Goal: Find contact information: Find contact information

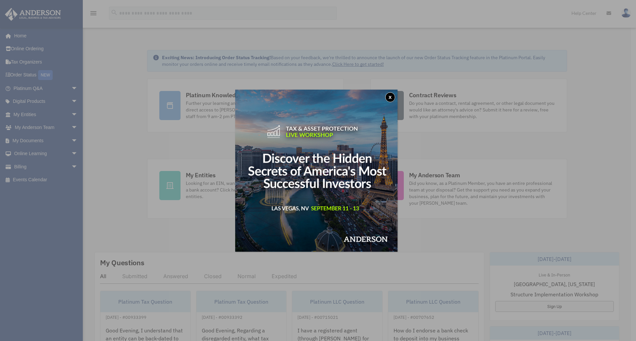
click at [392, 95] on button "x" at bounding box center [390, 97] width 10 height 10
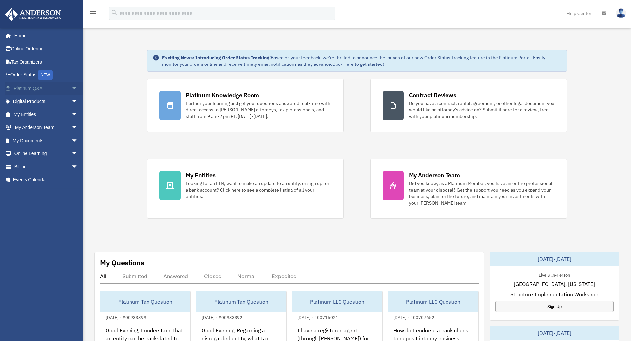
click at [71, 87] on span "arrow_drop_down" at bounding box center [77, 89] width 13 height 14
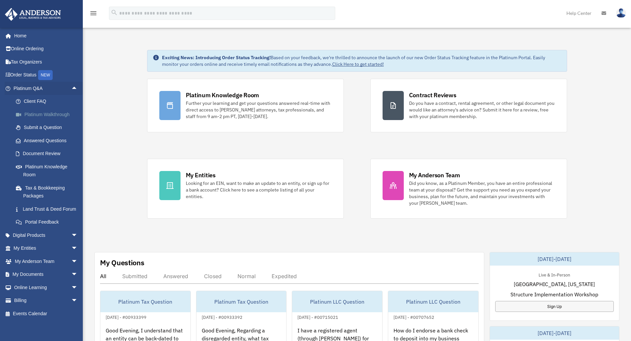
click at [56, 112] on link "Platinum Walkthrough" at bounding box center [48, 114] width 78 height 13
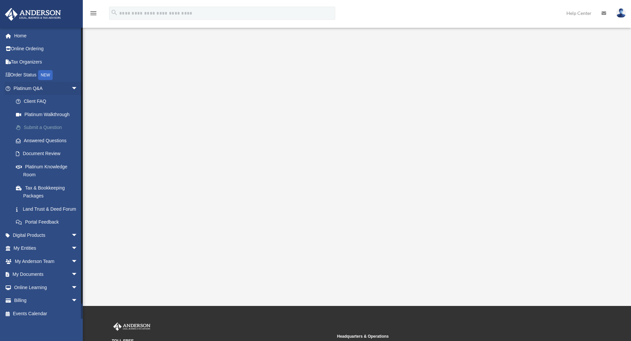
click at [50, 127] on link "Submit a Question" at bounding box center [48, 127] width 78 height 13
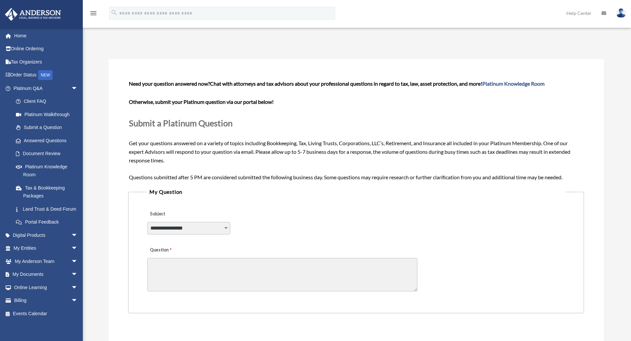
click at [224, 229] on select "**********" at bounding box center [188, 228] width 83 height 13
select select "******"
click at [147, 222] on select "**********" at bounding box center [188, 228] width 83 height 13
click at [222, 281] on textarea "Question" at bounding box center [282, 274] width 270 height 33
click at [71, 256] on span "arrow_drop_down" at bounding box center [77, 249] width 13 height 14
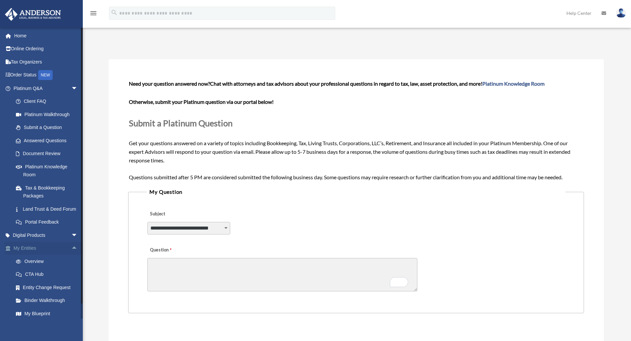
click at [71, 256] on span "arrow_drop_up" at bounding box center [77, 249] width 13 height 14
click at [71, 269] on span "arrow_drop_down" at bounding box center [77, 262] width 13 height 14
click at [52, 281] on link "My Anderson Team" at bounding box center [48, 274] width 78 height 13
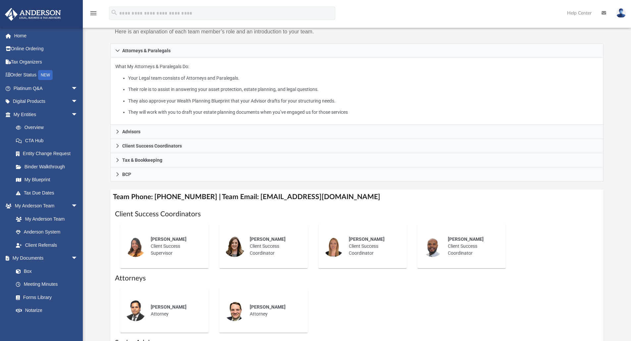
scroll to position [132, 0]
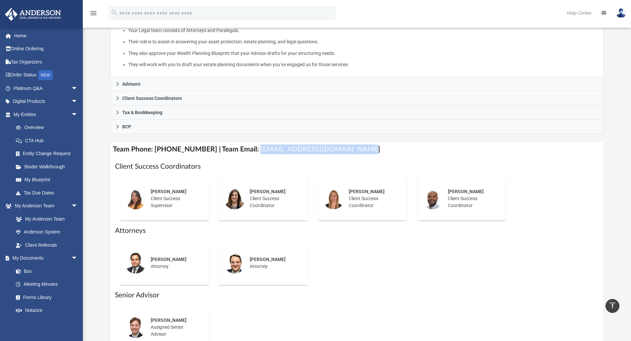
drag, startPoint x: 248, startPoint y: 149, endPoint x: 350, endPoint y: 149, distance: 102.3
click at [350, 149] on h4 "Team Phone: (725) 208-3141 | Team Email: myteam@andersonadvisors.com" at bounding box center [356, 149] width 493 height 15
copy h4 "myteam@andersonadvisors.com"
click at [38, 127] on link "Overview" at bounding box center [48, 127] width 78 height 13
click at [40, 126] on link "Overview" at bounding box center [48, 127] width 78 height 13
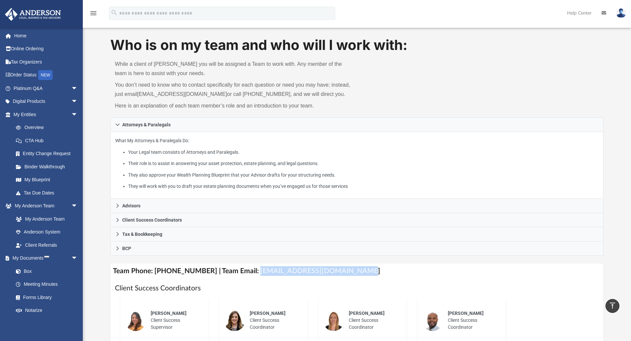
scroll to position [0, 0]
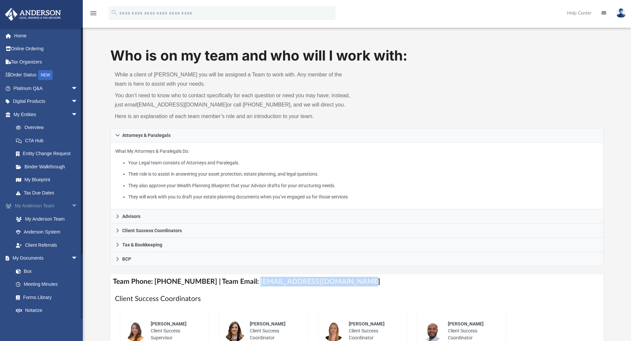
click at [71, 207] on span "arrow_drop_down" at bounding box center [77, 207] width 13 height 14
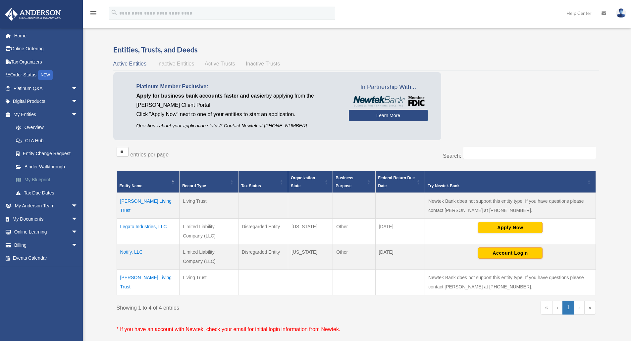
click at [46, 179] on link "My Blueprint" at bounding box center [48, 180] width 78 height 13
